Goal: Find specific page/section: Find specific page/section

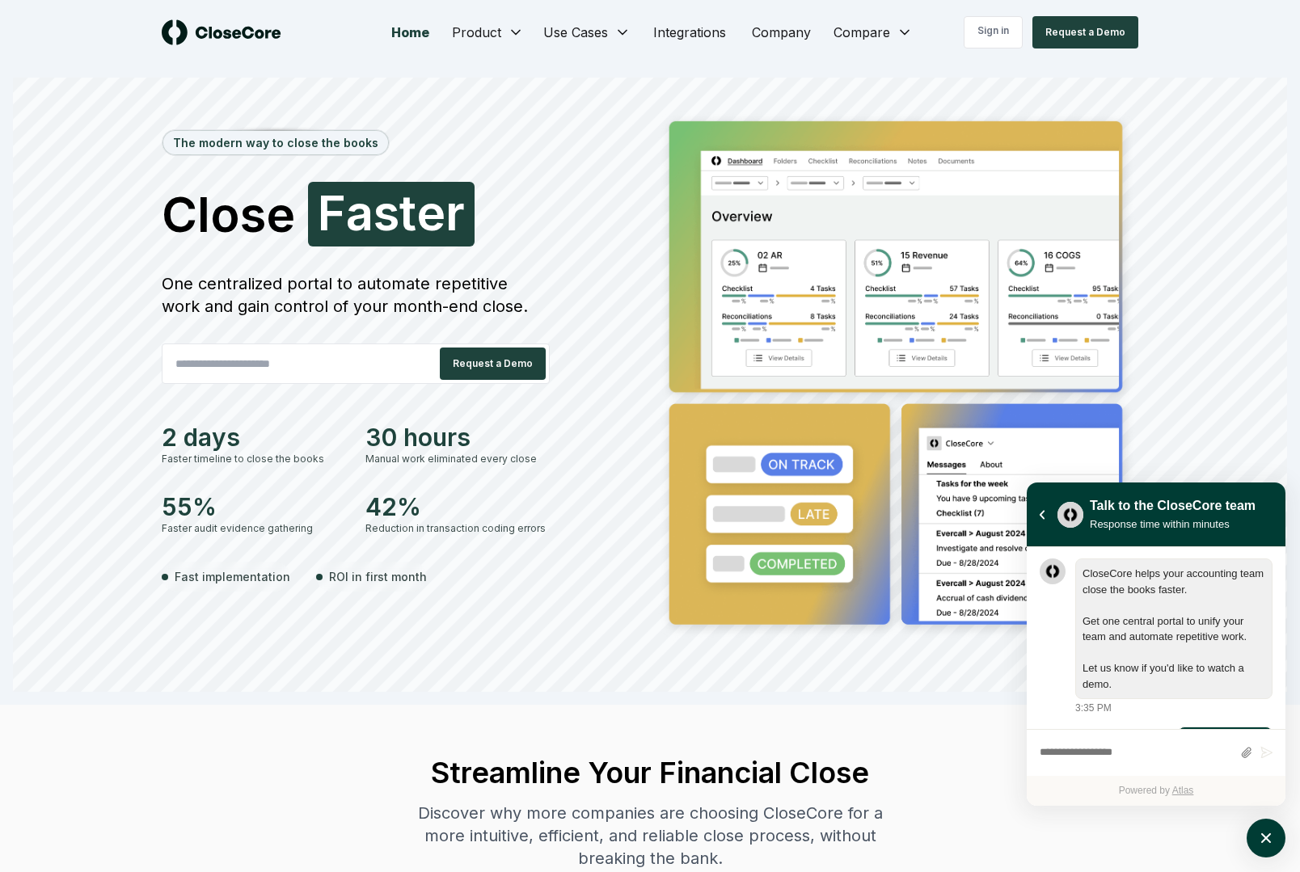
scroll to position [56, 0]
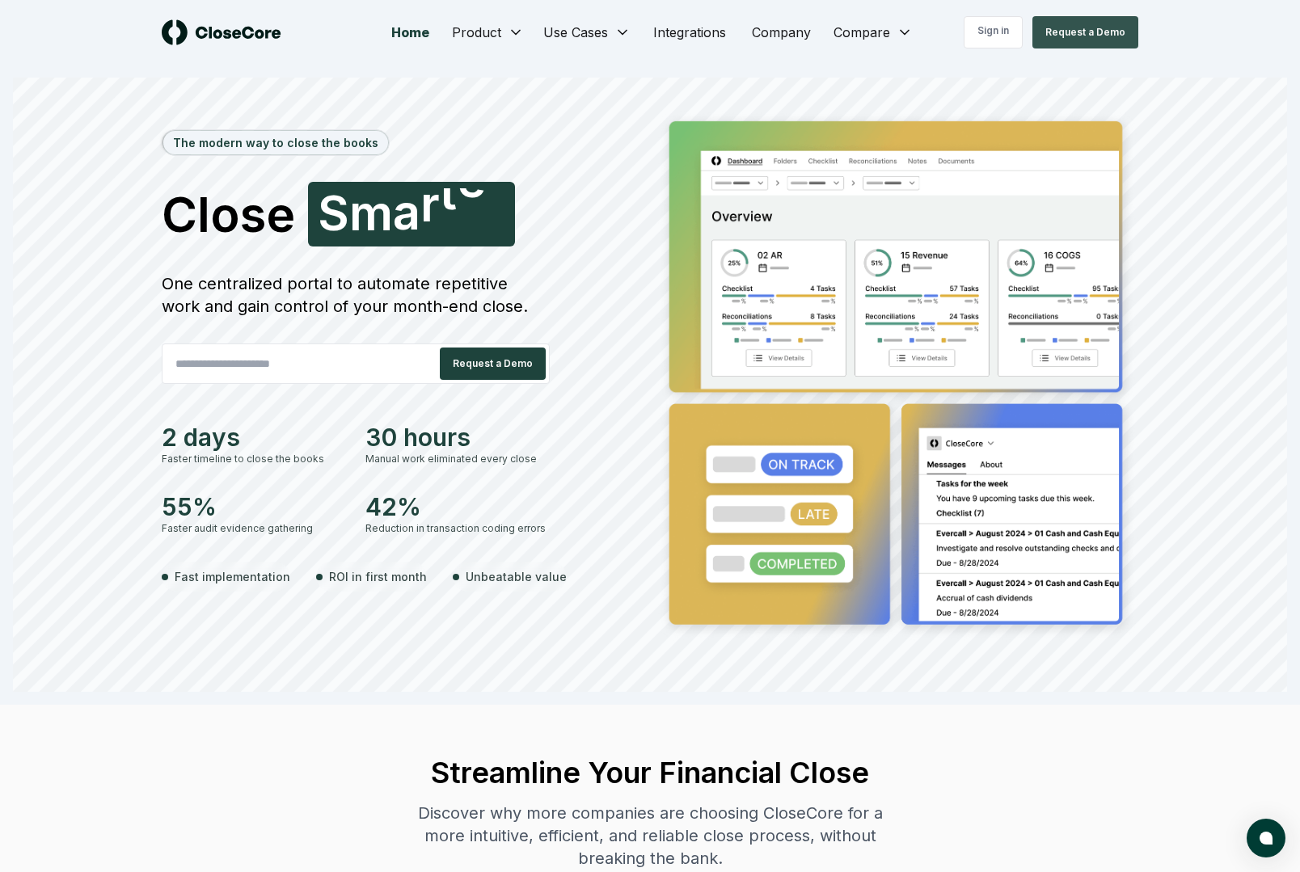
click at [1092, 30] on button "Request a Demo" at bounding box center [1085, 32] width 106 height 32
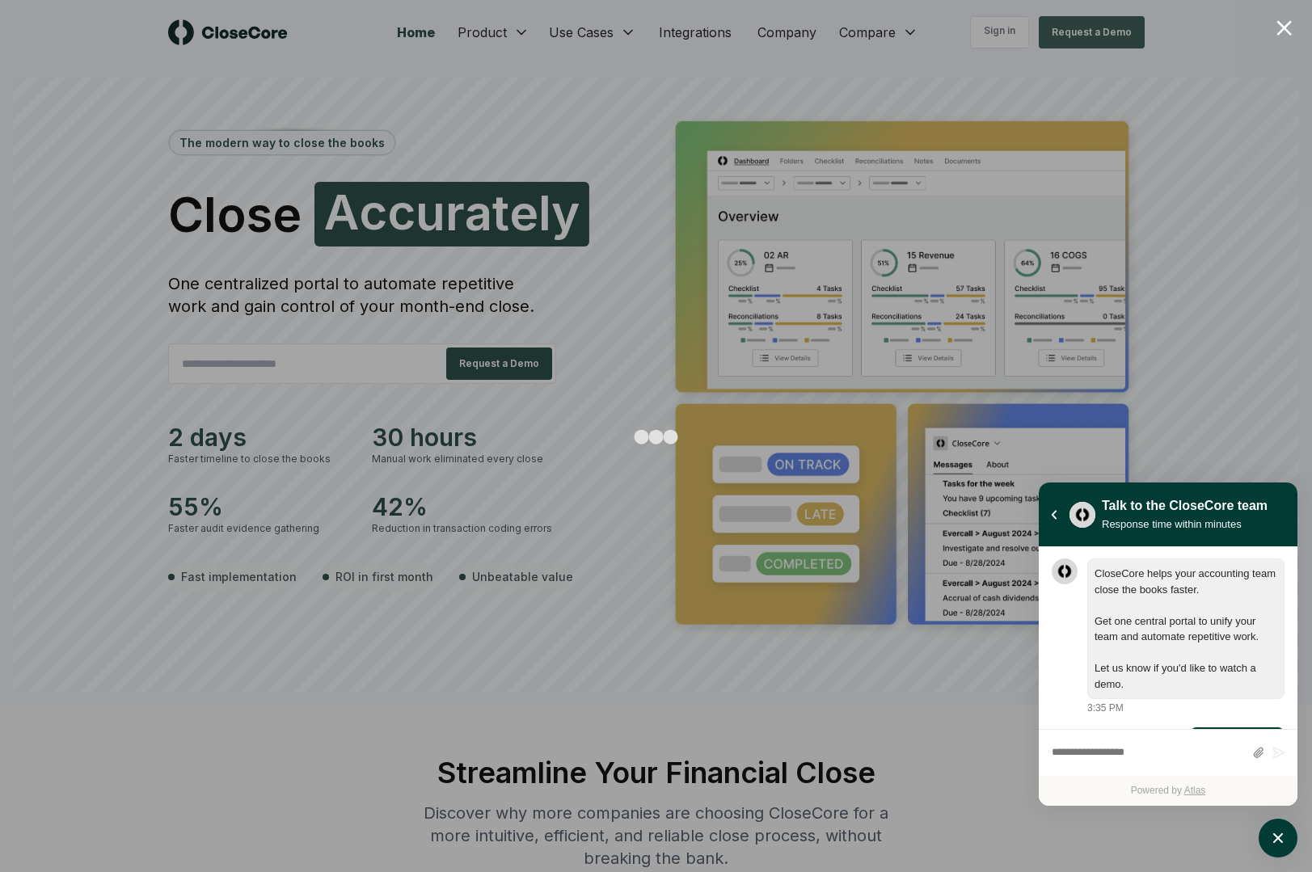
scroll to position [56, 0]
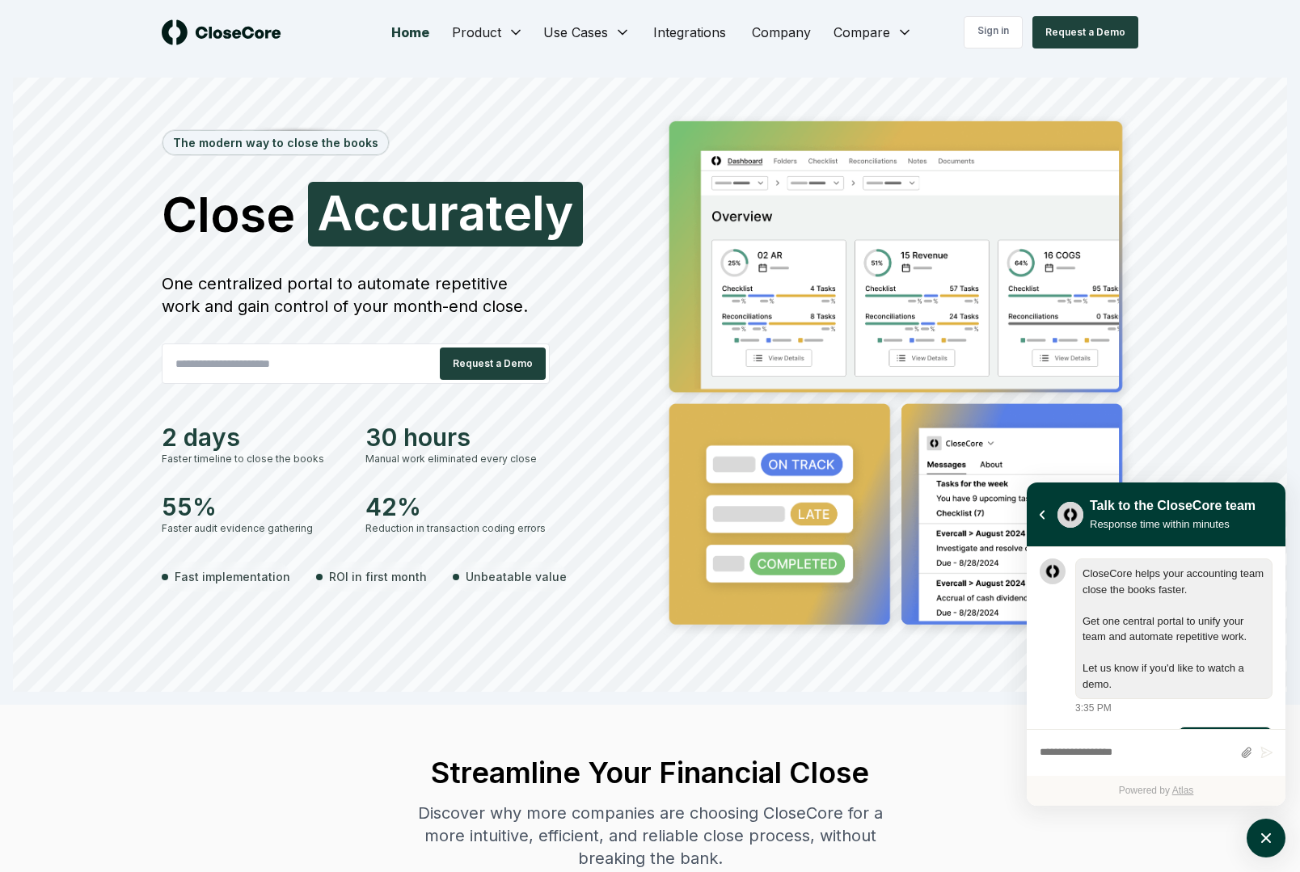
scroll to position [56, 0]
